Goal: Find specific page/section: Find specific page/section

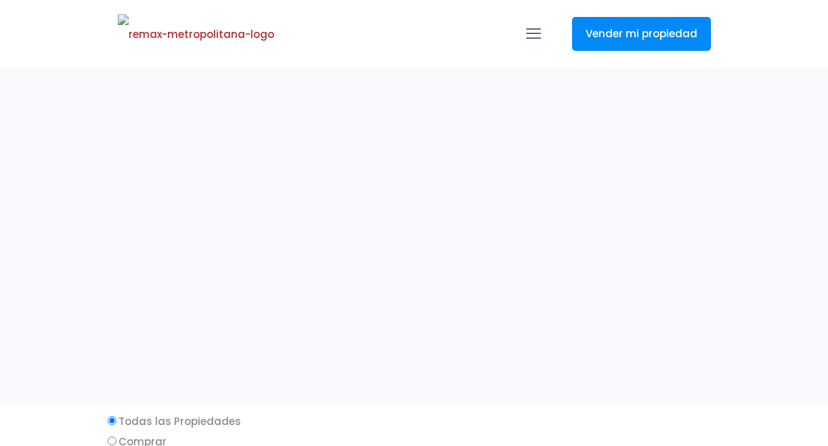
select select
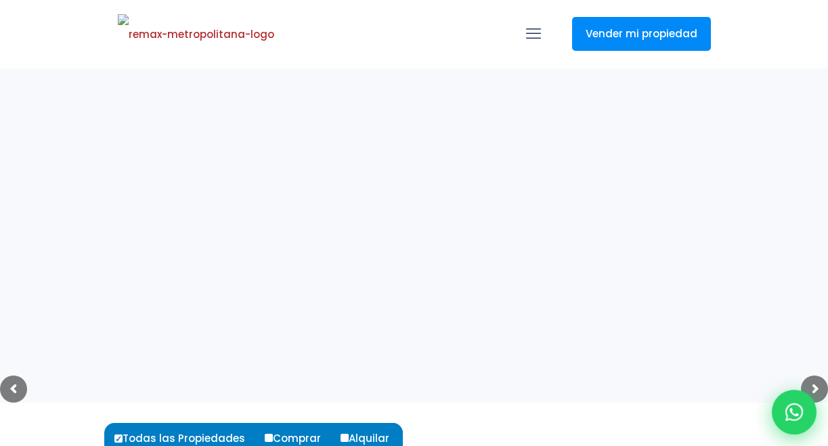
click at [794, 406] on icon at bounding box center [794, 412] width 18 height 18
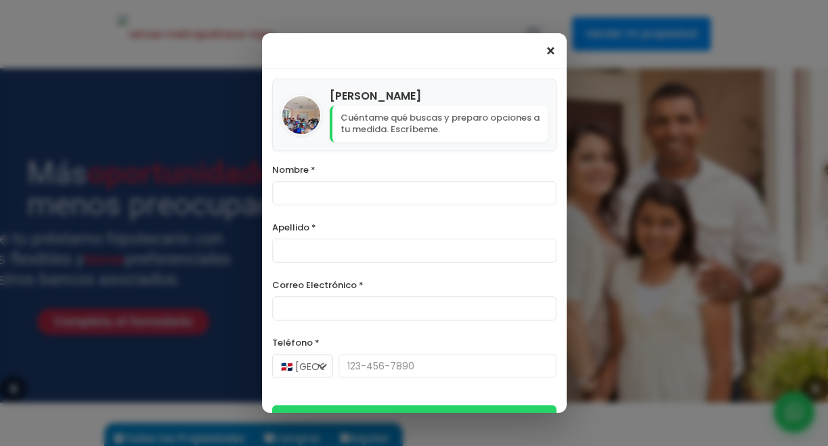
click at [552, 51] on span "×" at bounding box center [551, 51] width 12 height 16
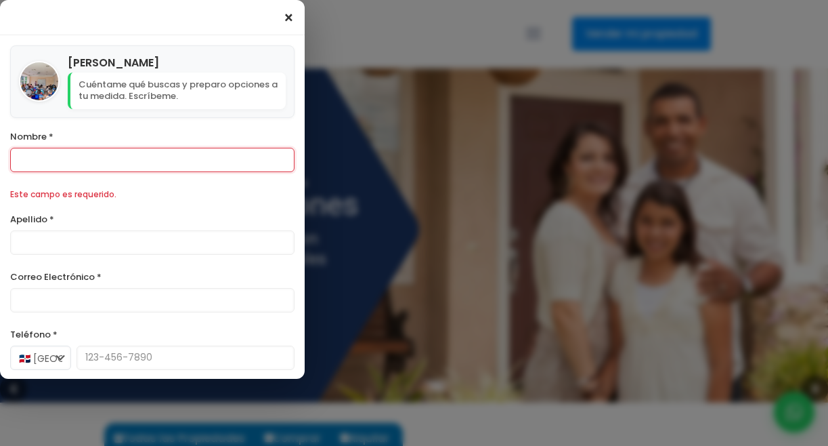
scroll to position [113, 0]
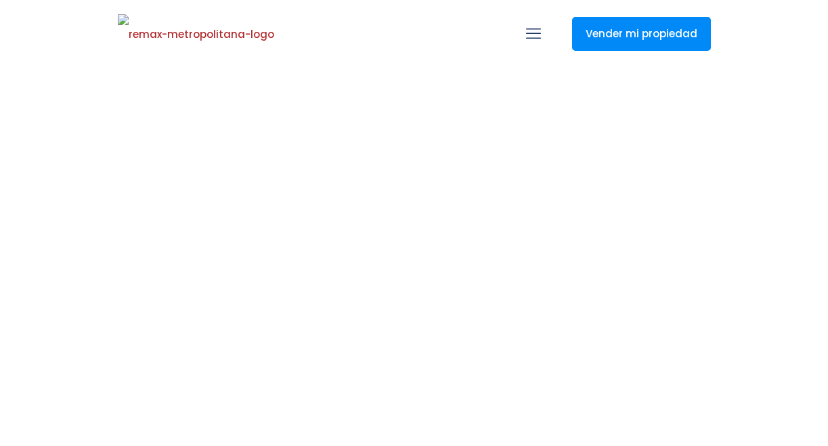
select select
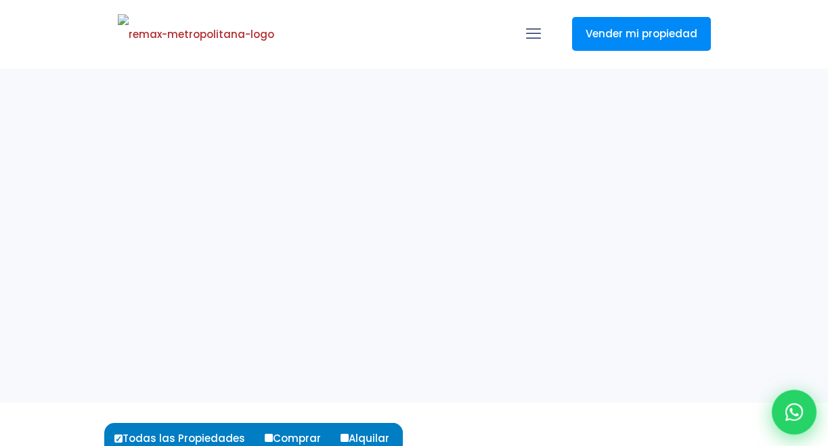
click at [791, 411] on icon at bounding box center [794, 412] width 18 height 18
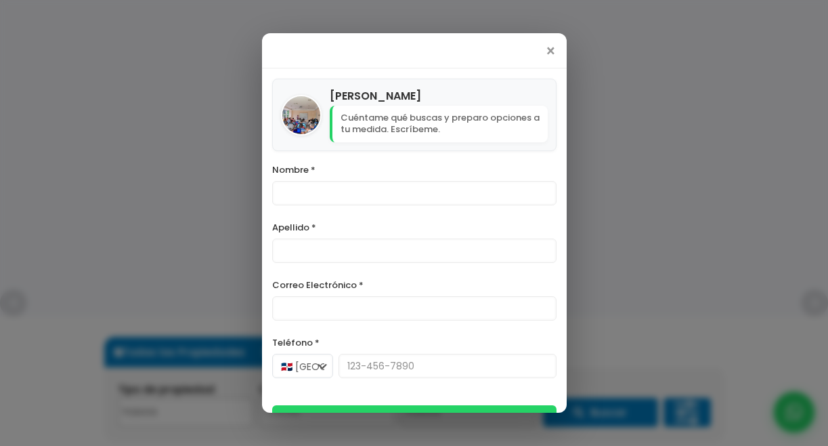
click at [552, 75] on div "[PERSON_NAME] Cuéntame qué buscas y preparo opciones a tu medida. Escríbeme. No…" at bounding box center [414, 255] width 305 height 374
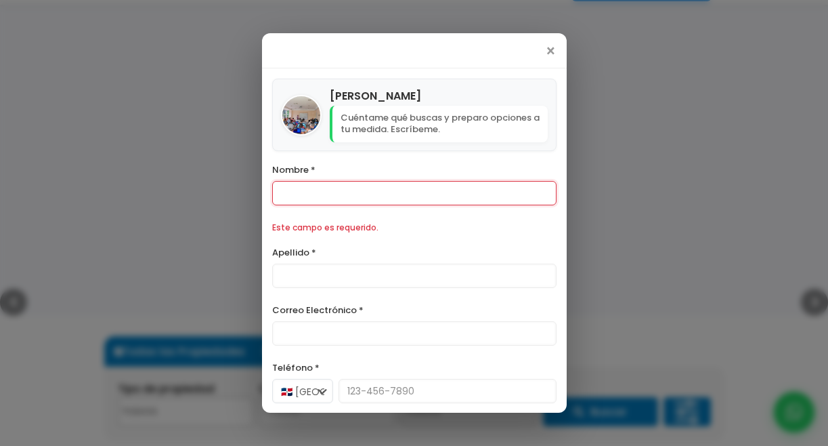
scroll to position [113, 0]
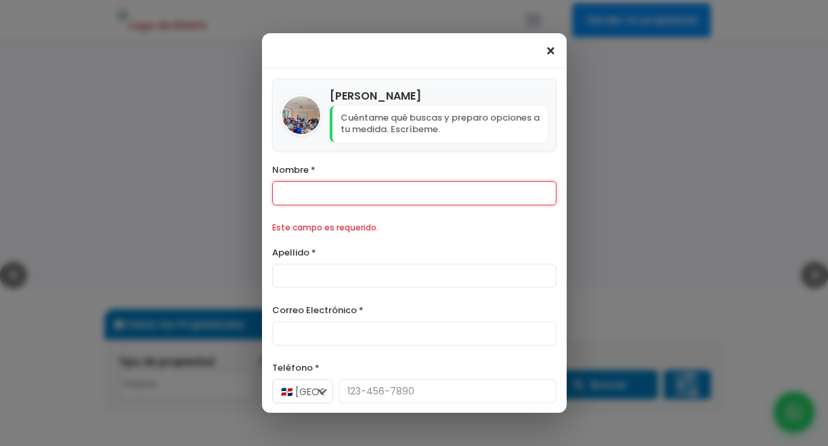
click at [549, 54] on span "×" at bounding box center [551, 51] width 12 height 16
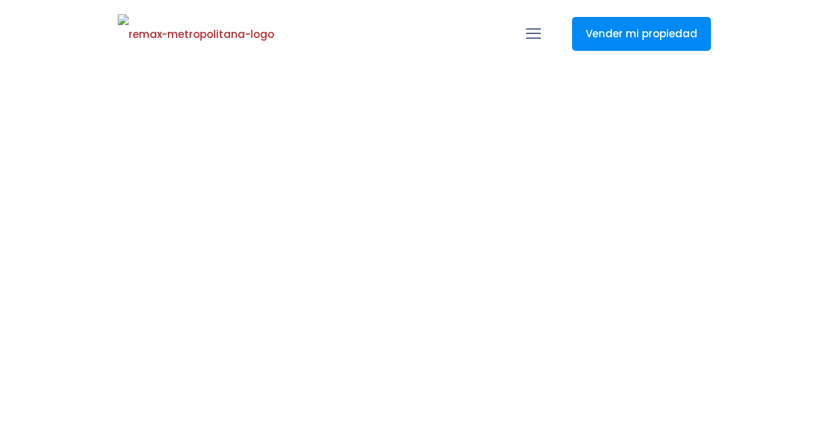
select select
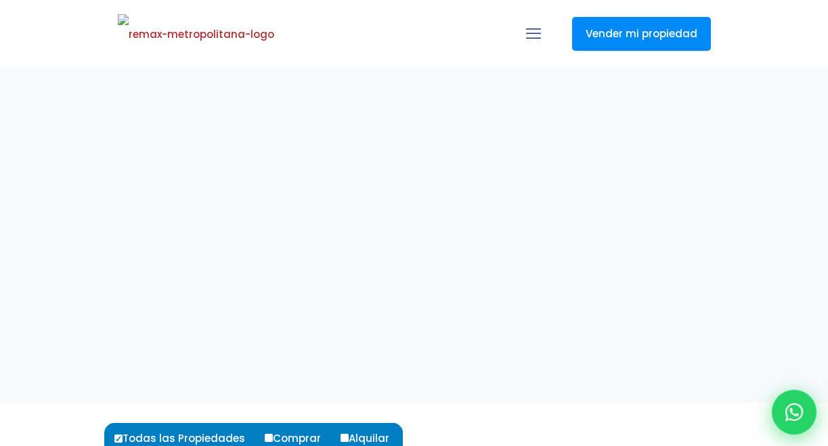
click at [795, 408] on icon at bounding box center [794, 412] width 18 height 18
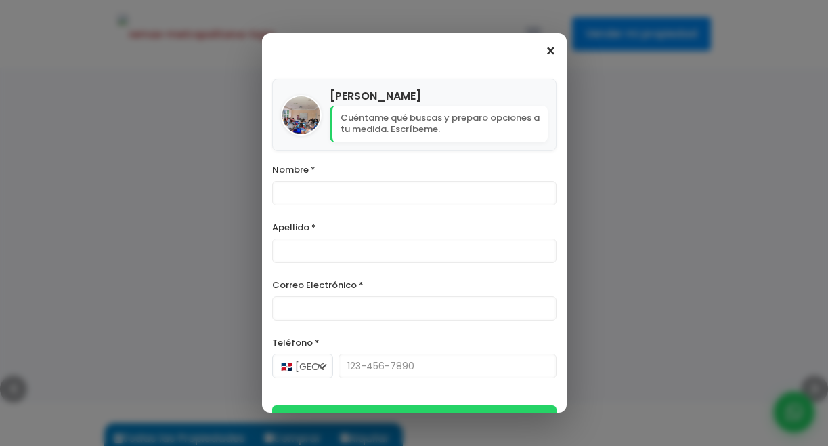
click at [548, 53] on span "×" at bounding box center [551, 51] width 12 height 16
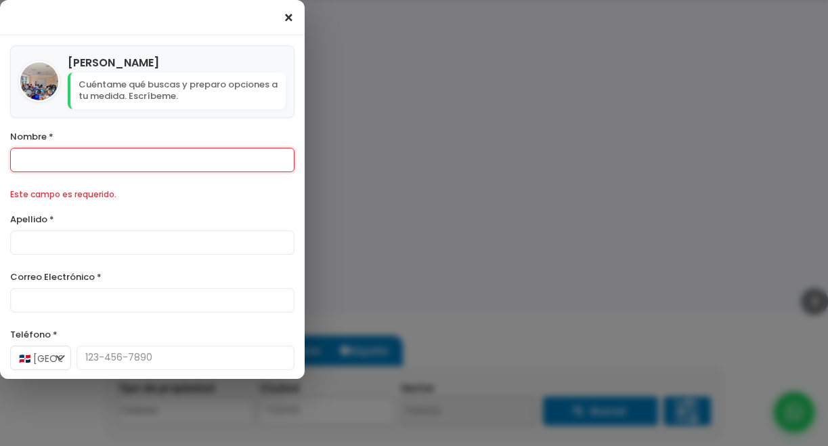
scroll to position [113, 0]
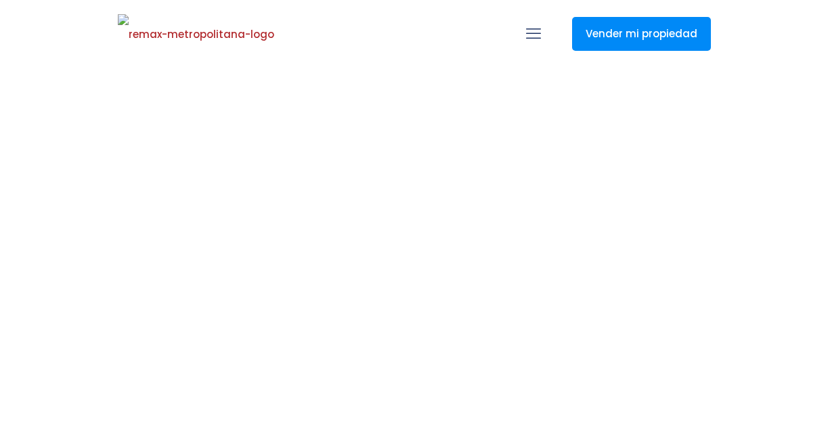
select select
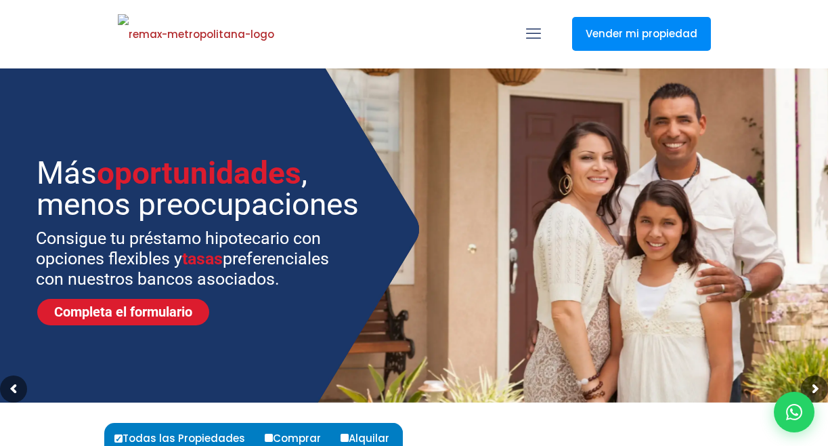
click at [779, 418] on div at bounding box center [794, 411] width 45 height 45
